Goal: Task Accomplishment & Management: Use online tool/utility

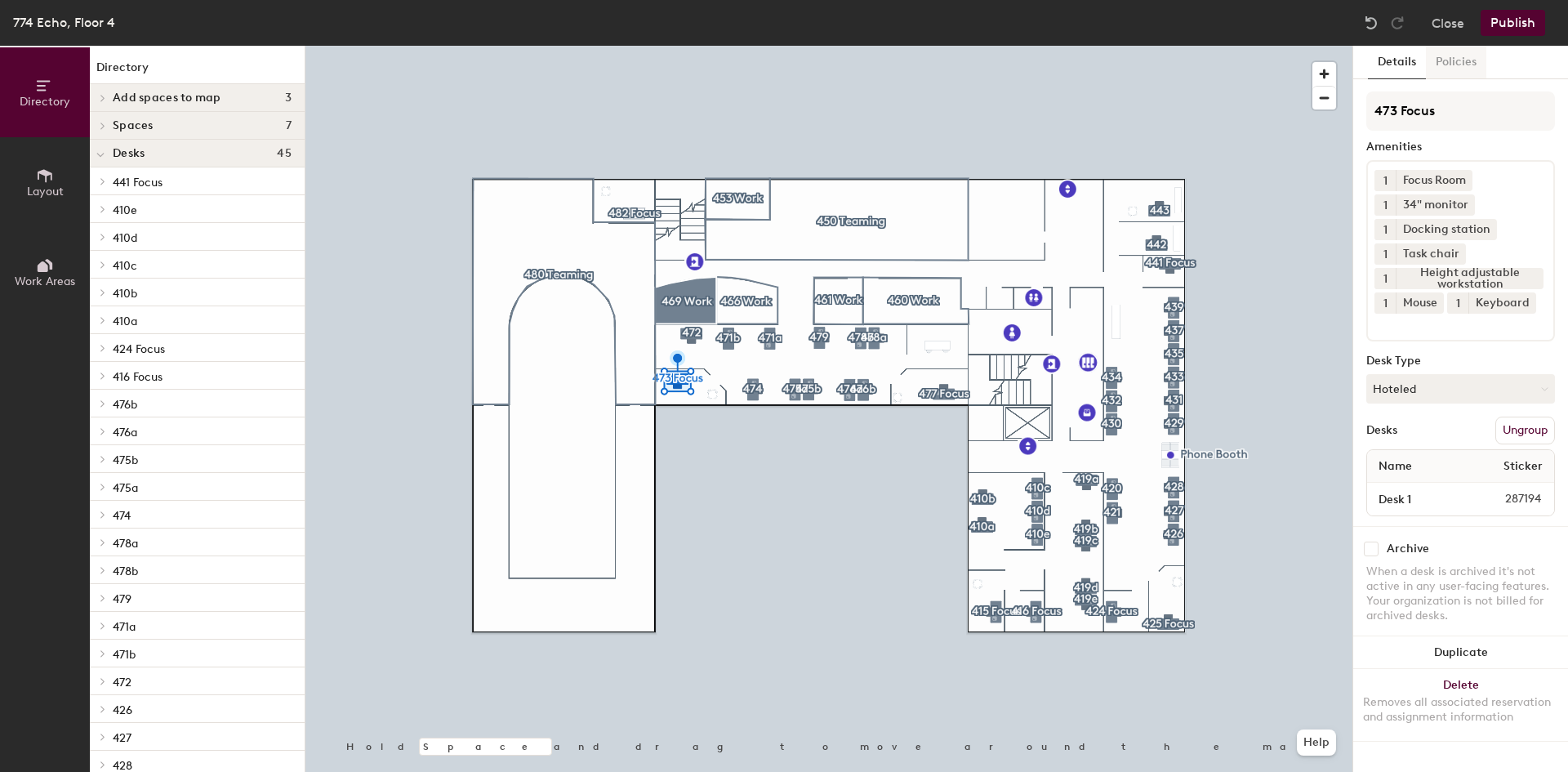
click at [1459, 61] on button "Policies" at bounding box center [1456, 62] width 60 height 33
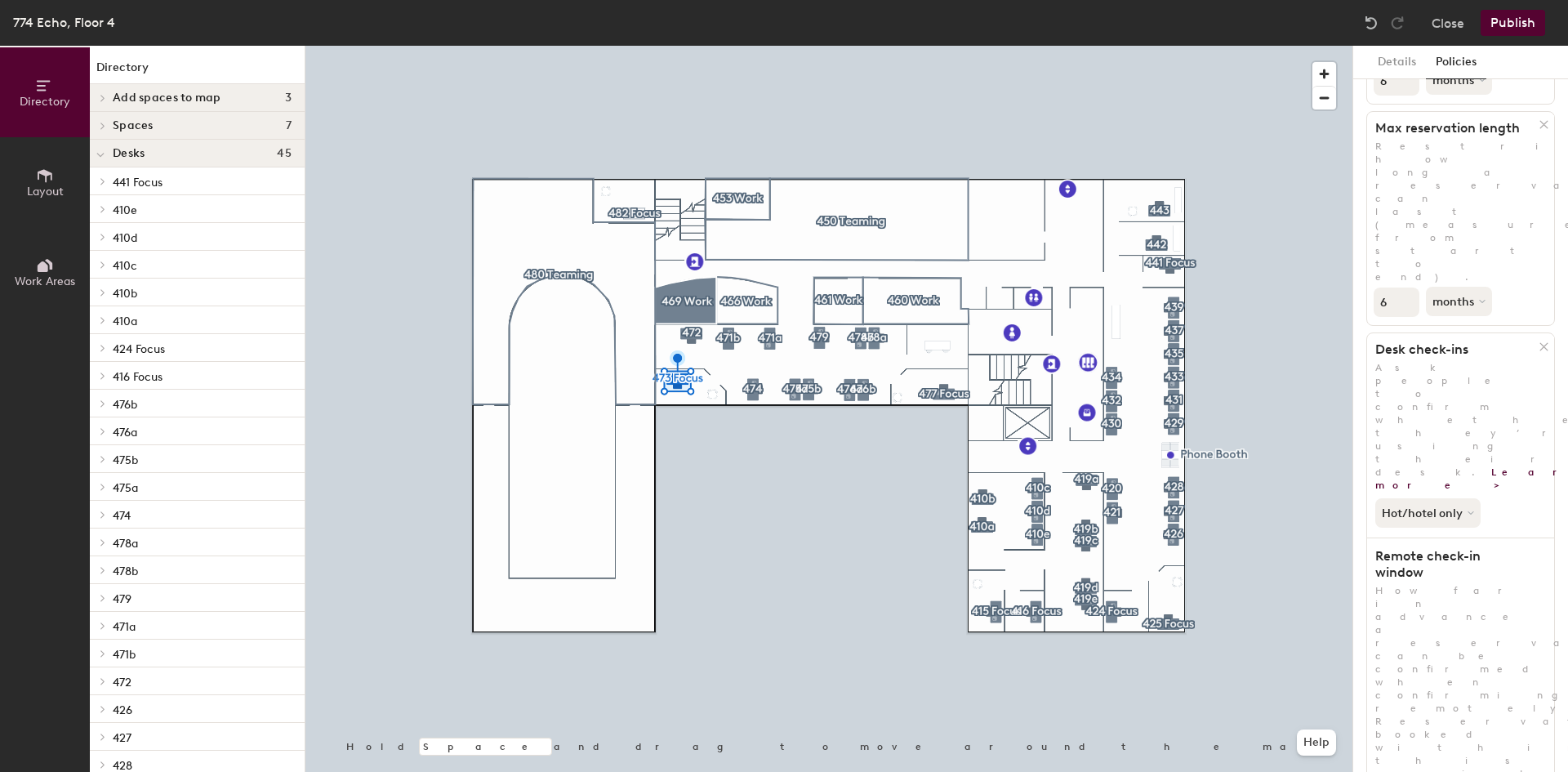
scroll to position [263, 0]
click at [1452, 22] on button "Close" at bounding box center [1448, 23] width 32 height 26
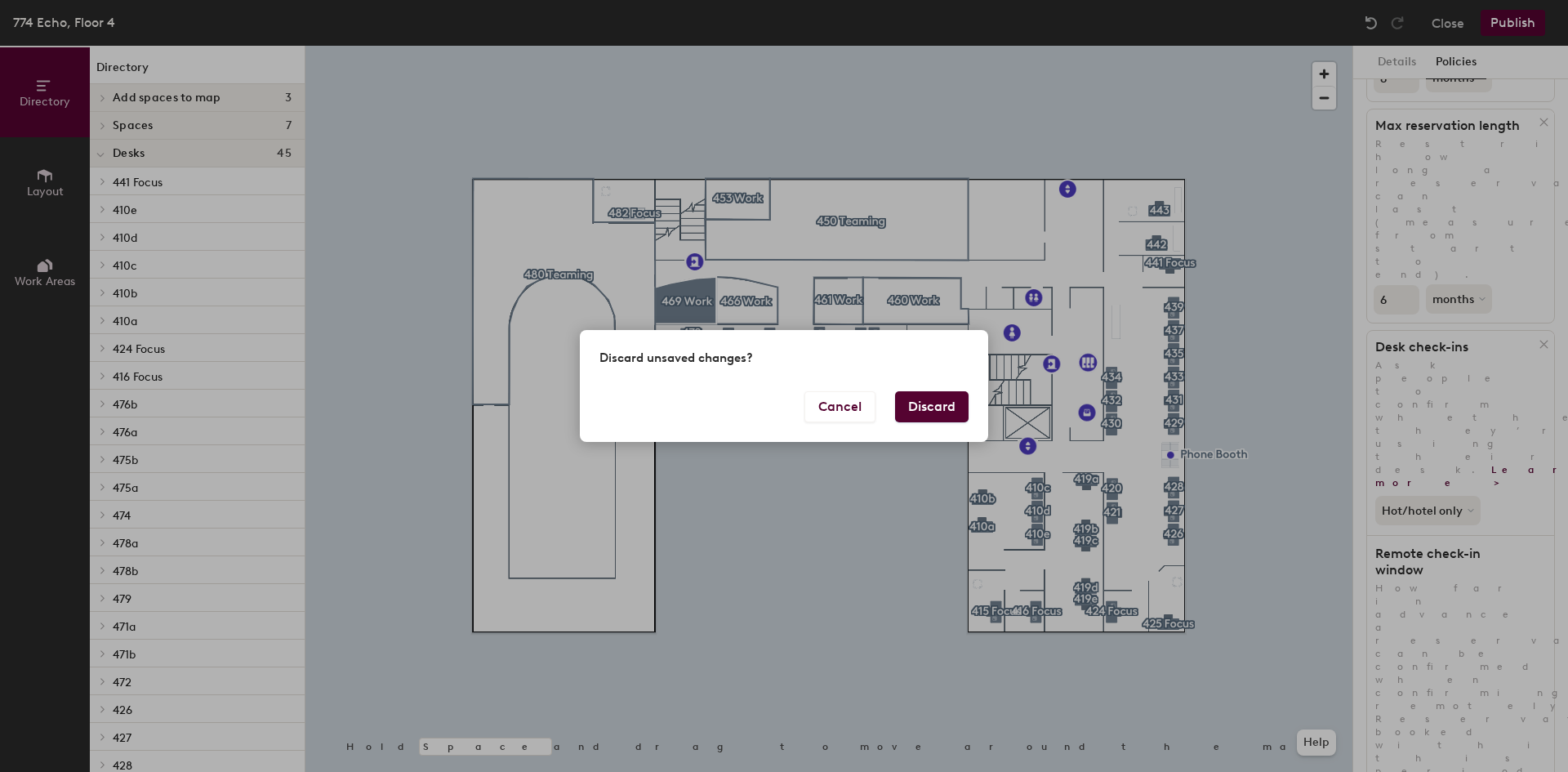
click at [919, 405] on button "Discard" at bounding box center [932, 407] width 73 height 31
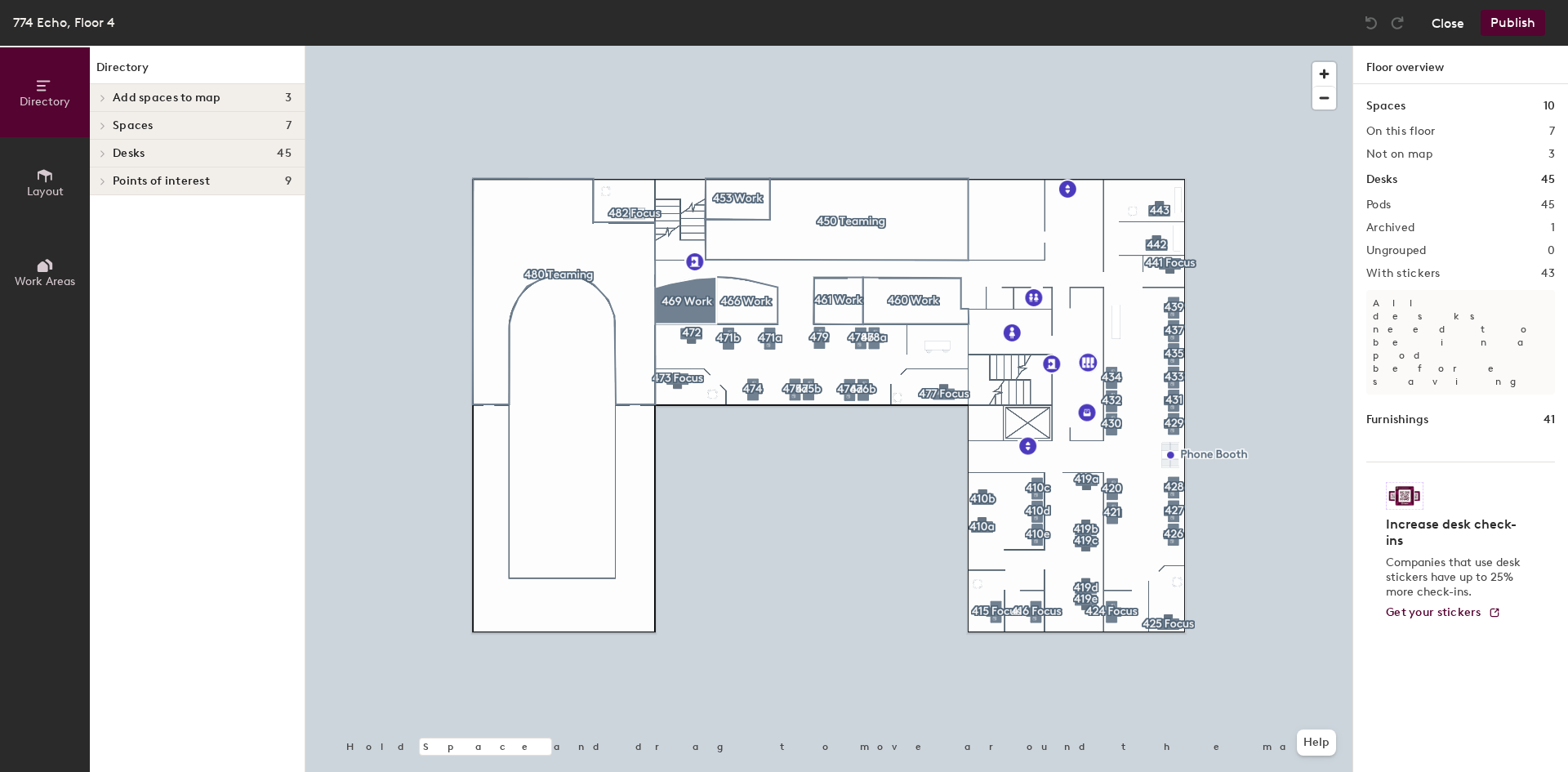
click at [1447, 26] on button "Close" at bounding box center [1448, 23] width 32 height 26
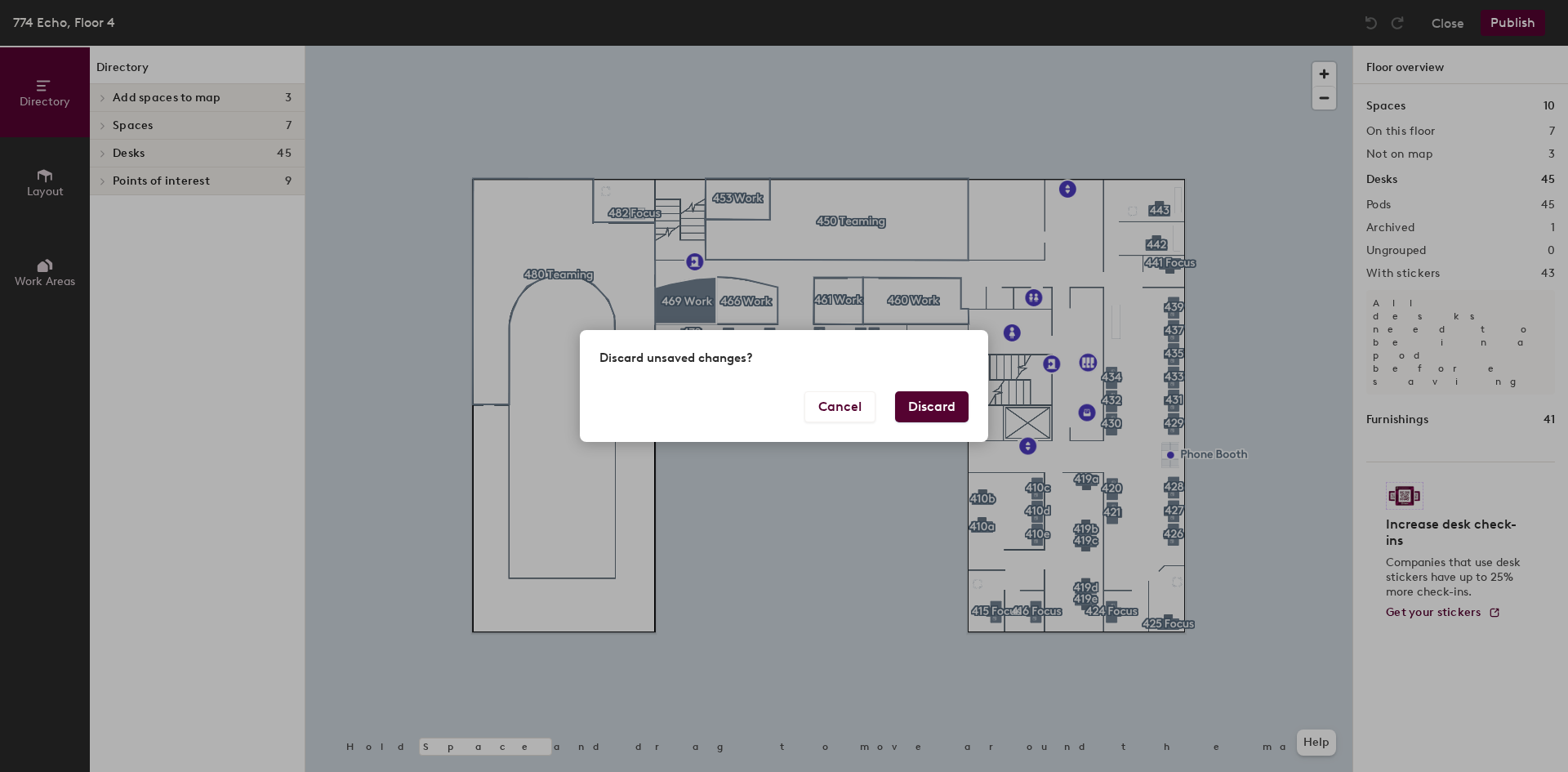
click at [919, 403] on button "Discard" at bounding box center [932, 407] width 73 height 31
